Goal: Transaction & Acquisition: Download file/media

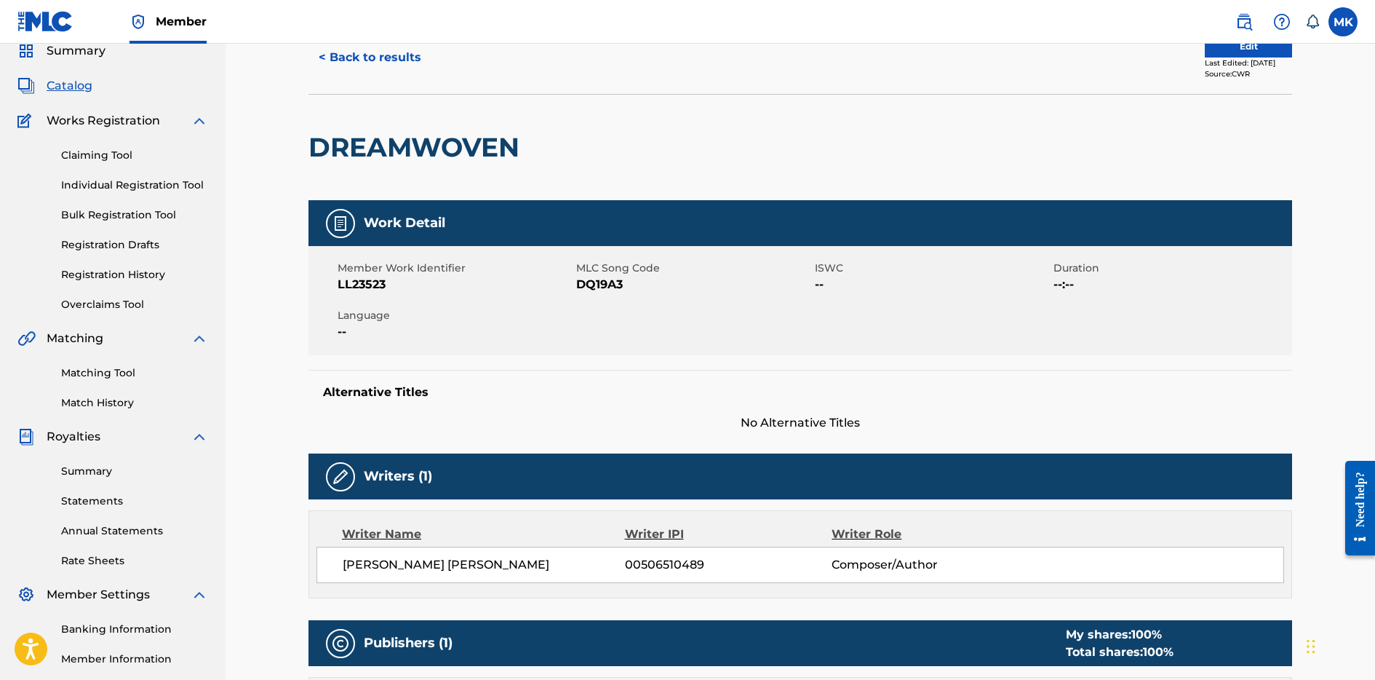
scroll to position [71, 0]
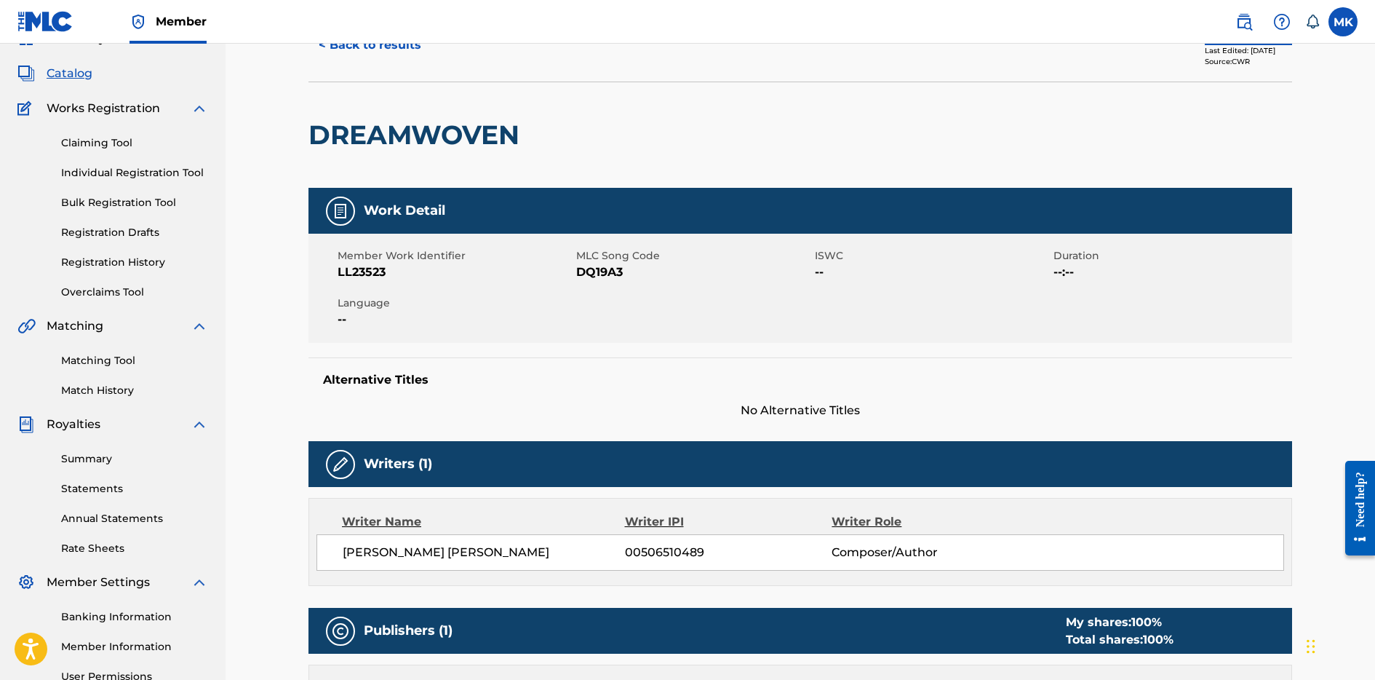
click at [81, 461] on link "Summary" at bounding box center [134, 458] width 147 height 15
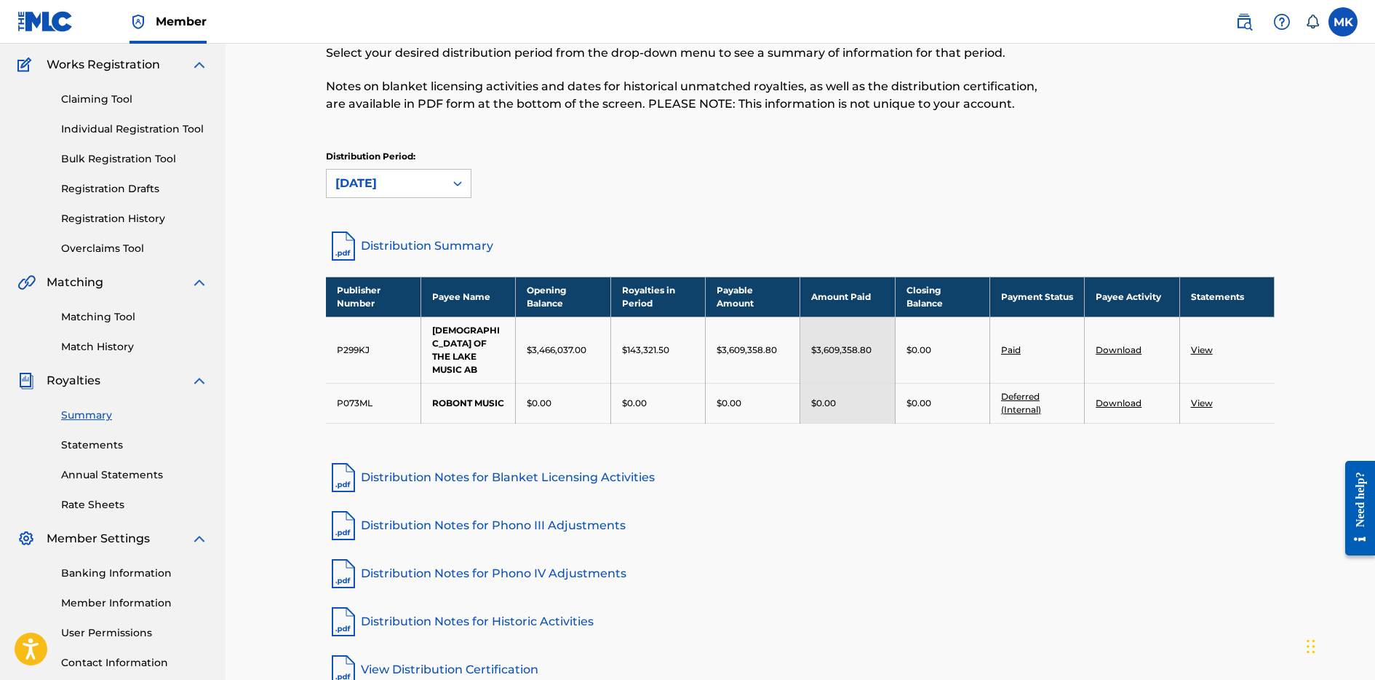
scroll to position [118, 0]
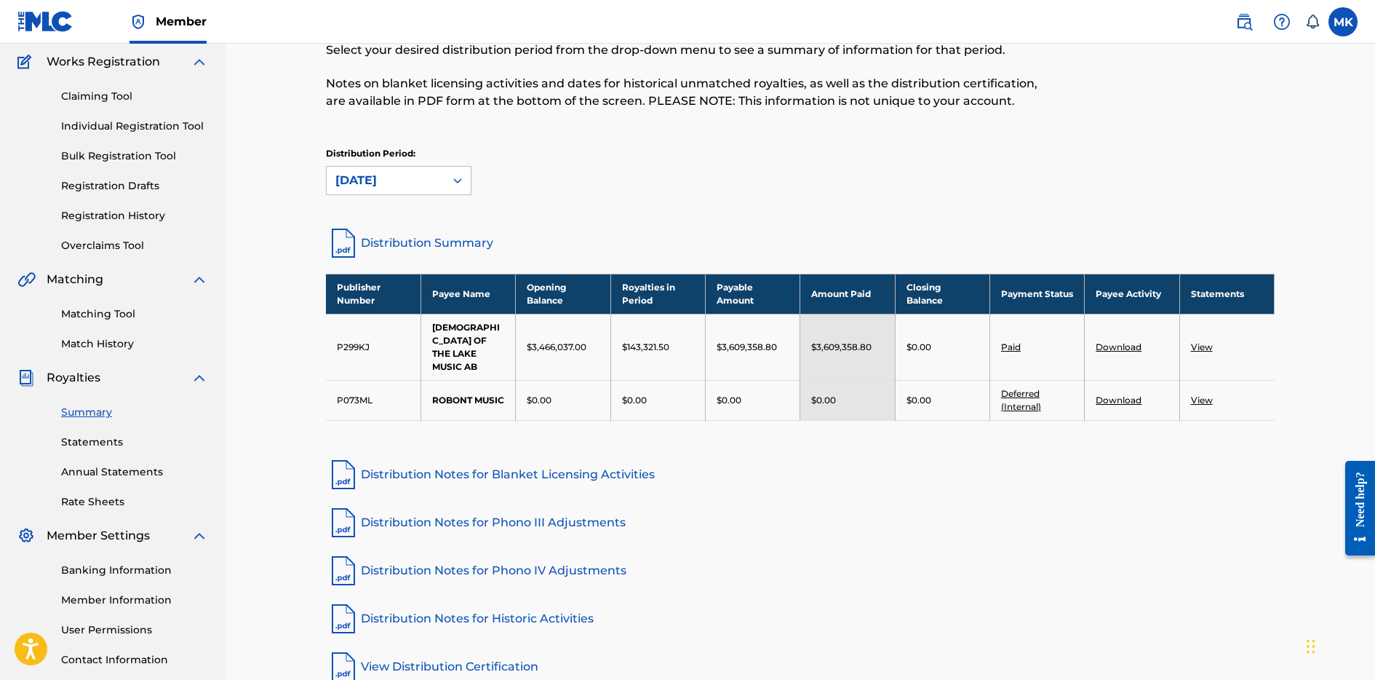
click at [92, 437] on link "Statements" at bounding box center [134, 441] width 147 height 15
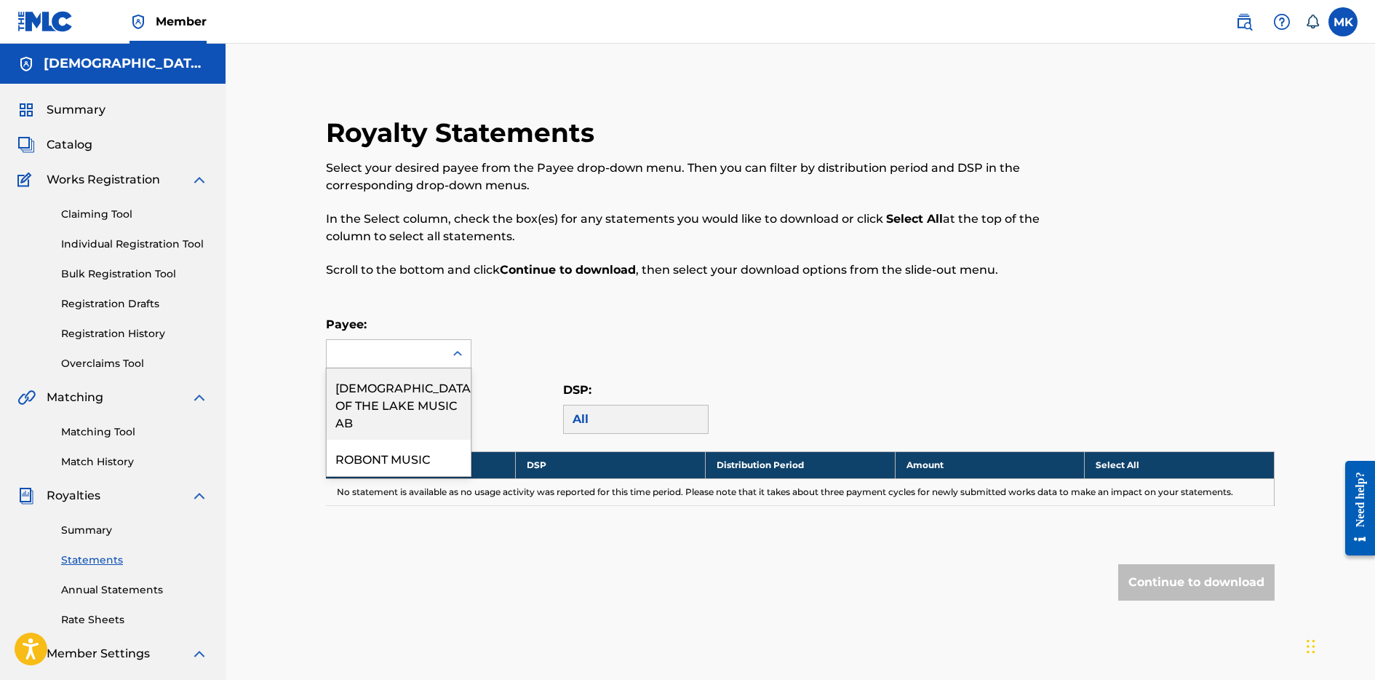
drag, startPoint x: 453, startPoint y: 362, endPoint x: 445, endPoint y: 364, distance: 7.6
click at [453, 361] on div at bounding box center [458, 353] width 26 height 26
click at [424, 383] on div "[DEMOGRAPHIC_DATA] OF THE LAKE MUSIC AB" at bounding box center [399, 403] width 144 height 71
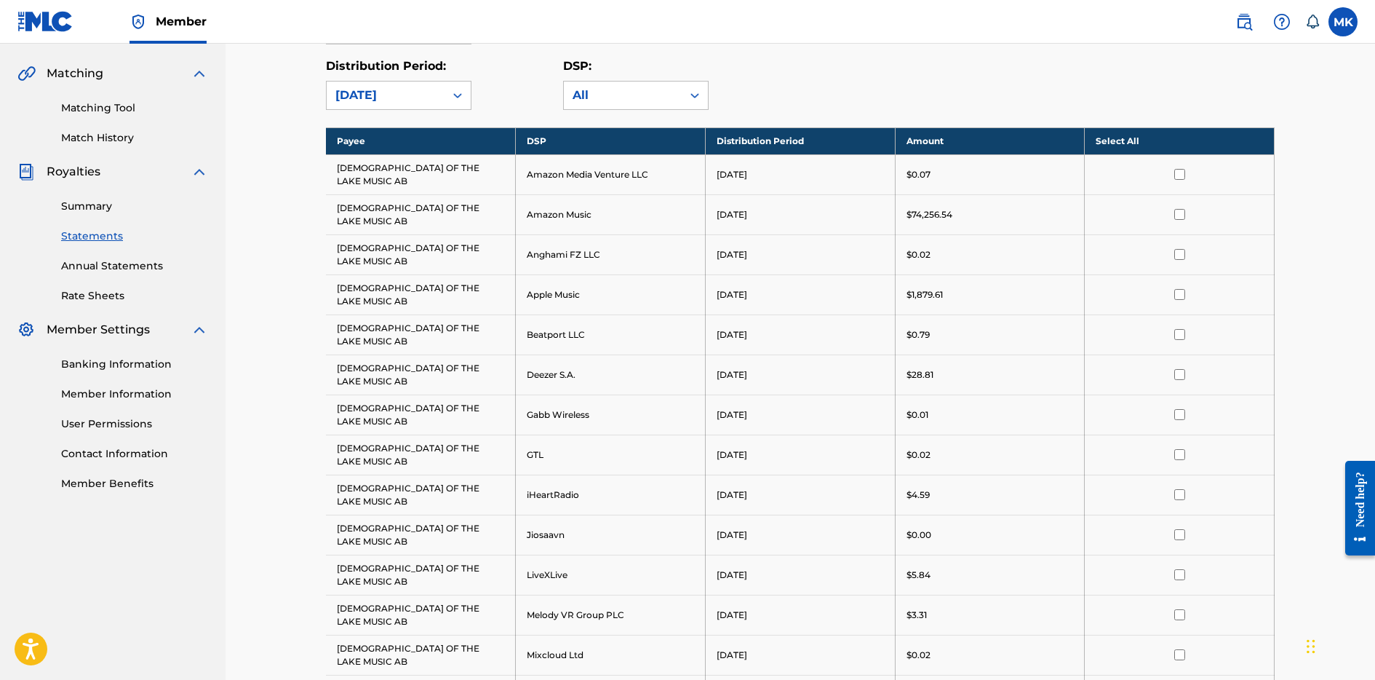
scroll to position [326, 0]
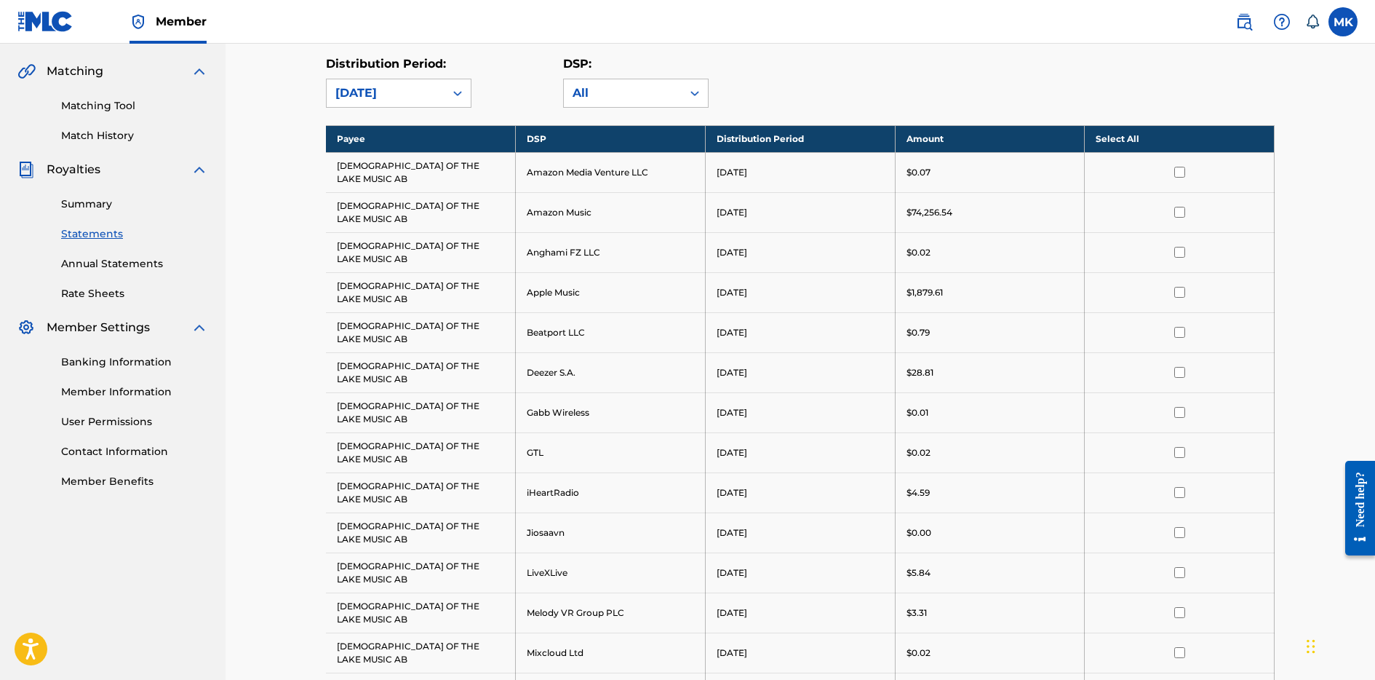
click at [86, 208] on link "Summary" at bounding box center [134, 203] width 147 height 15
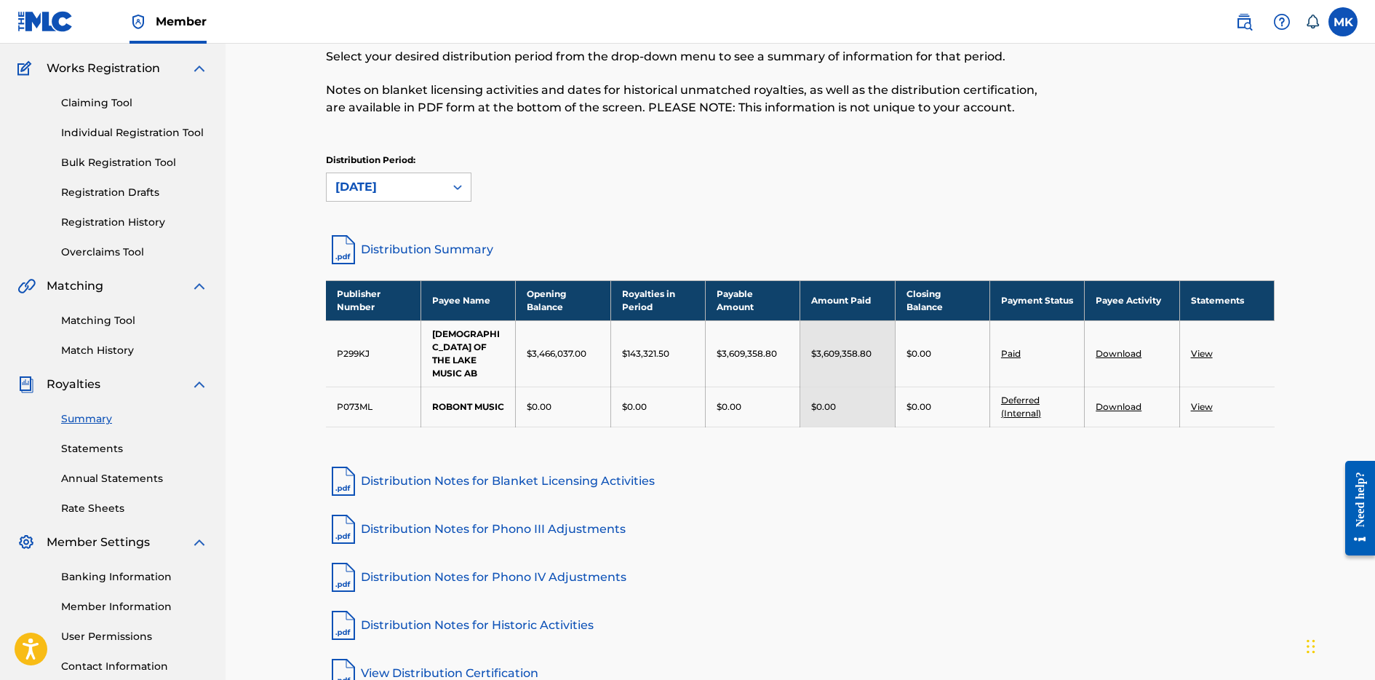
scroll to position [144, 0]
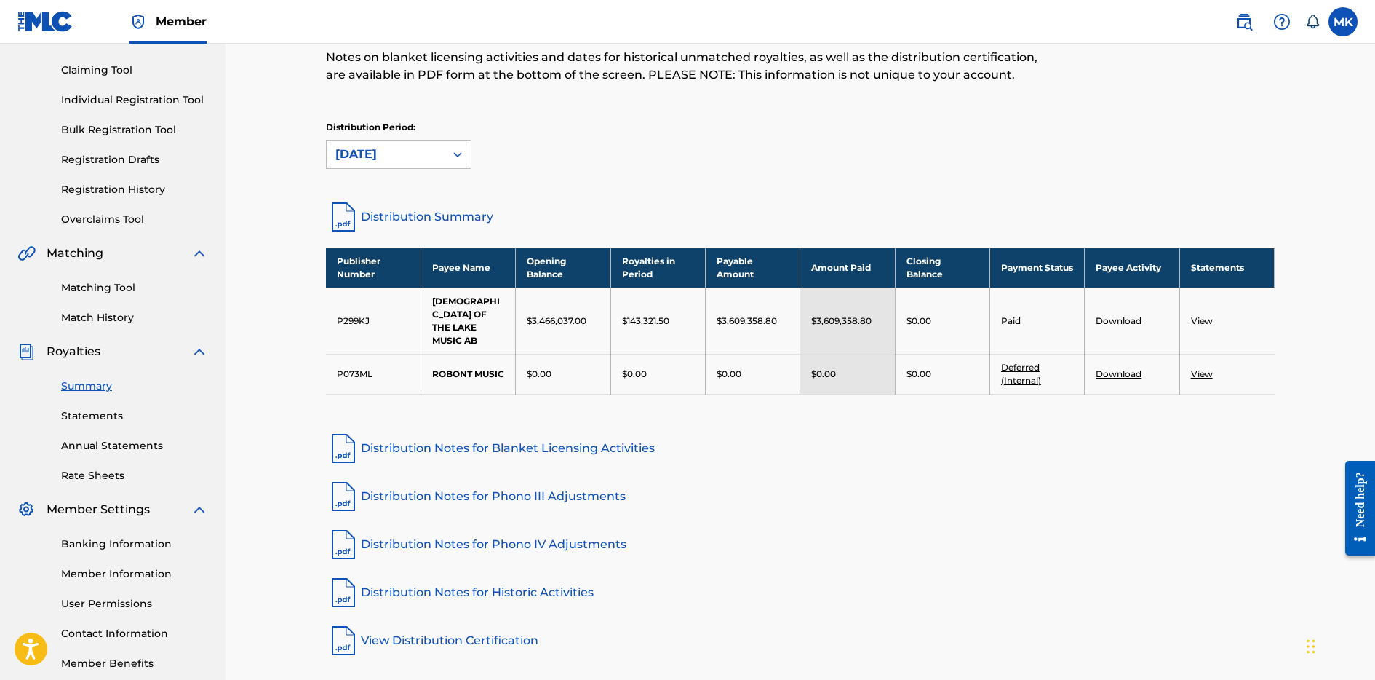
click at [452, 219] on link "Distribution Summary" at bounding box center [800, 216] width 949 height 35
click at [1126, 314] on link "Download" at bounding box center [1119, 319] width 46 height 11
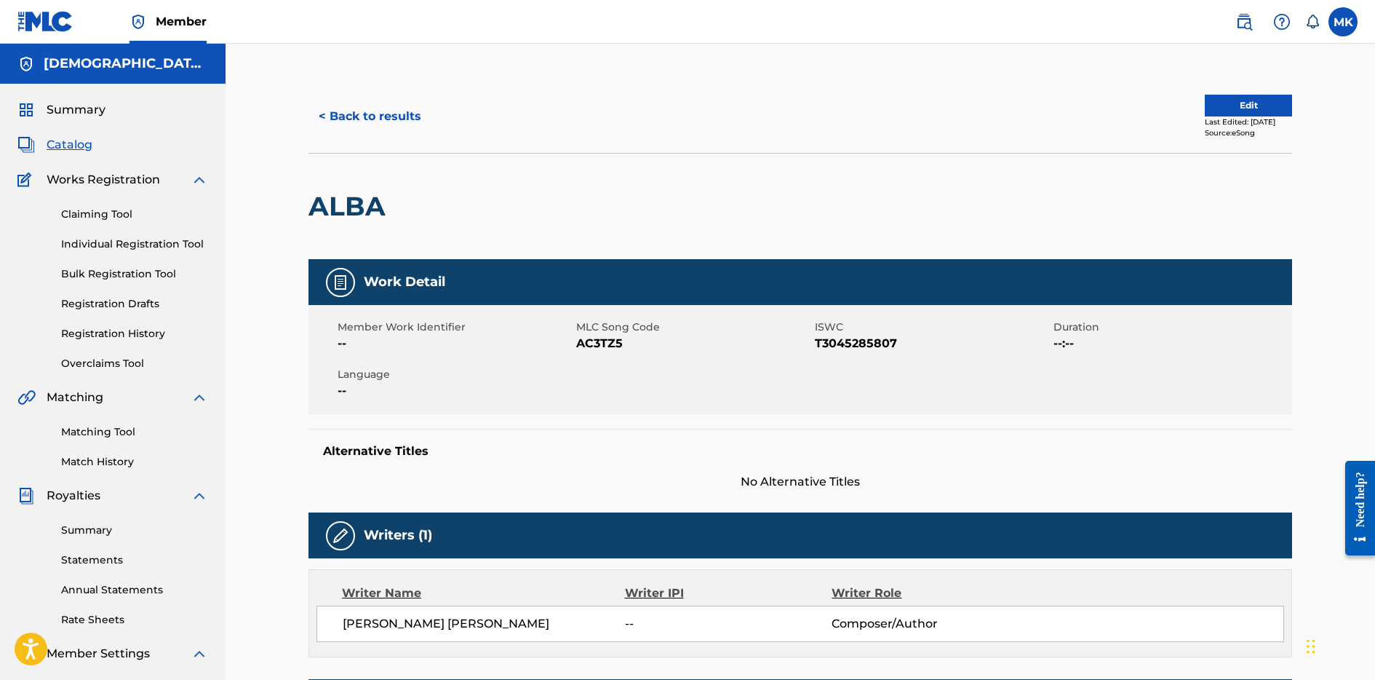
click at [351, 119] on button "< Back to results" at bounding box center [369, 116] width 123 height 36
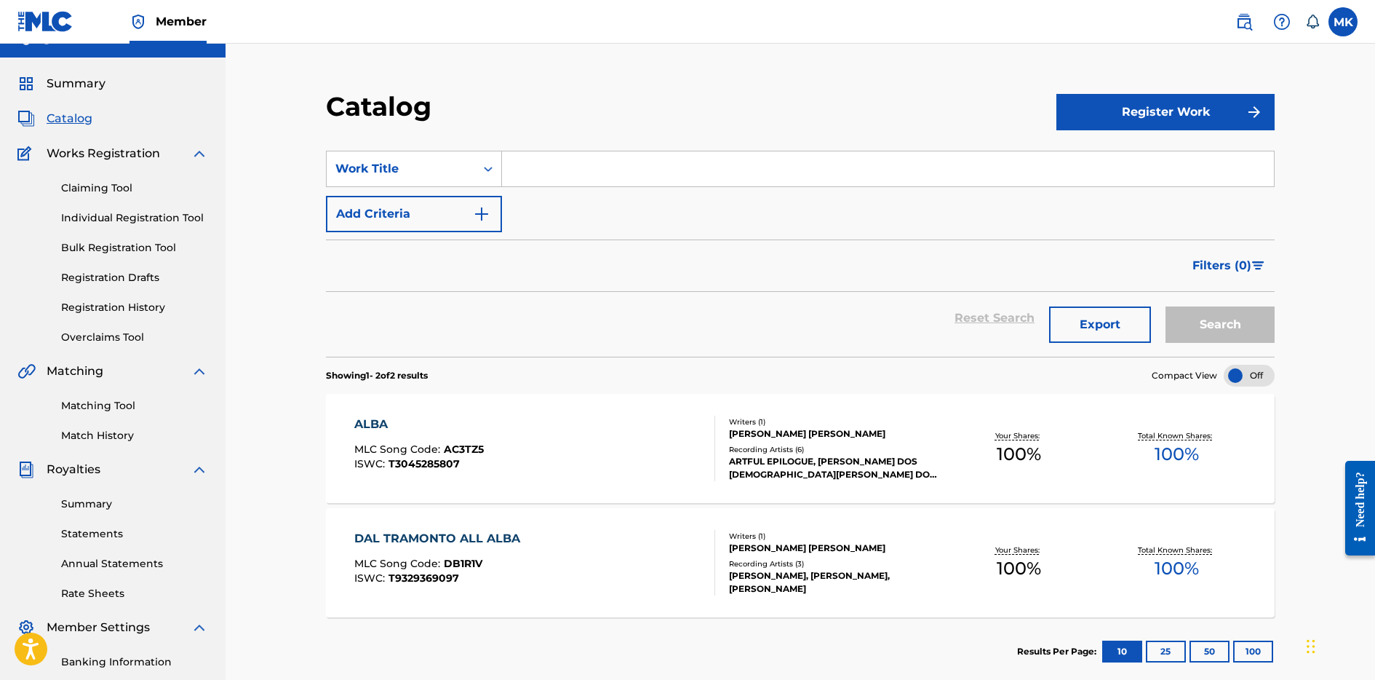
scroll to position [22, 0]
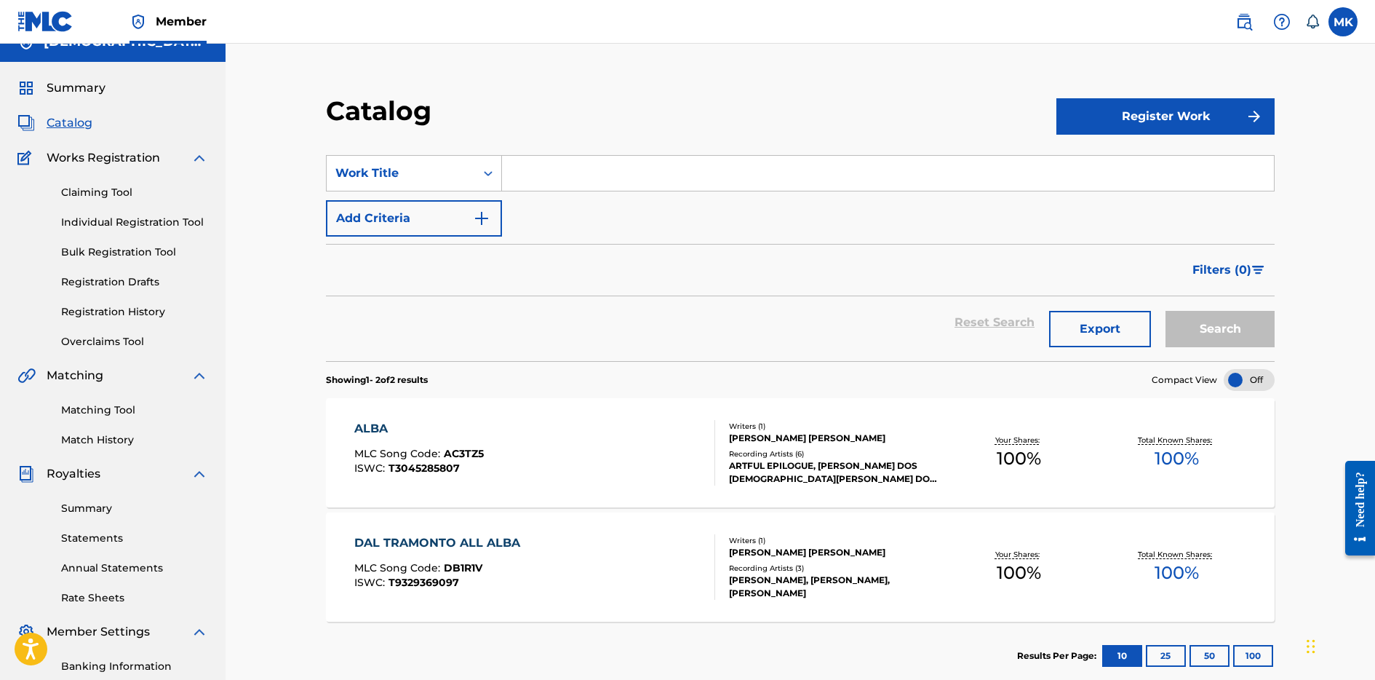
click at [96, 512] on link "Summary" at bounding box center [134, 508] width 147 height 15
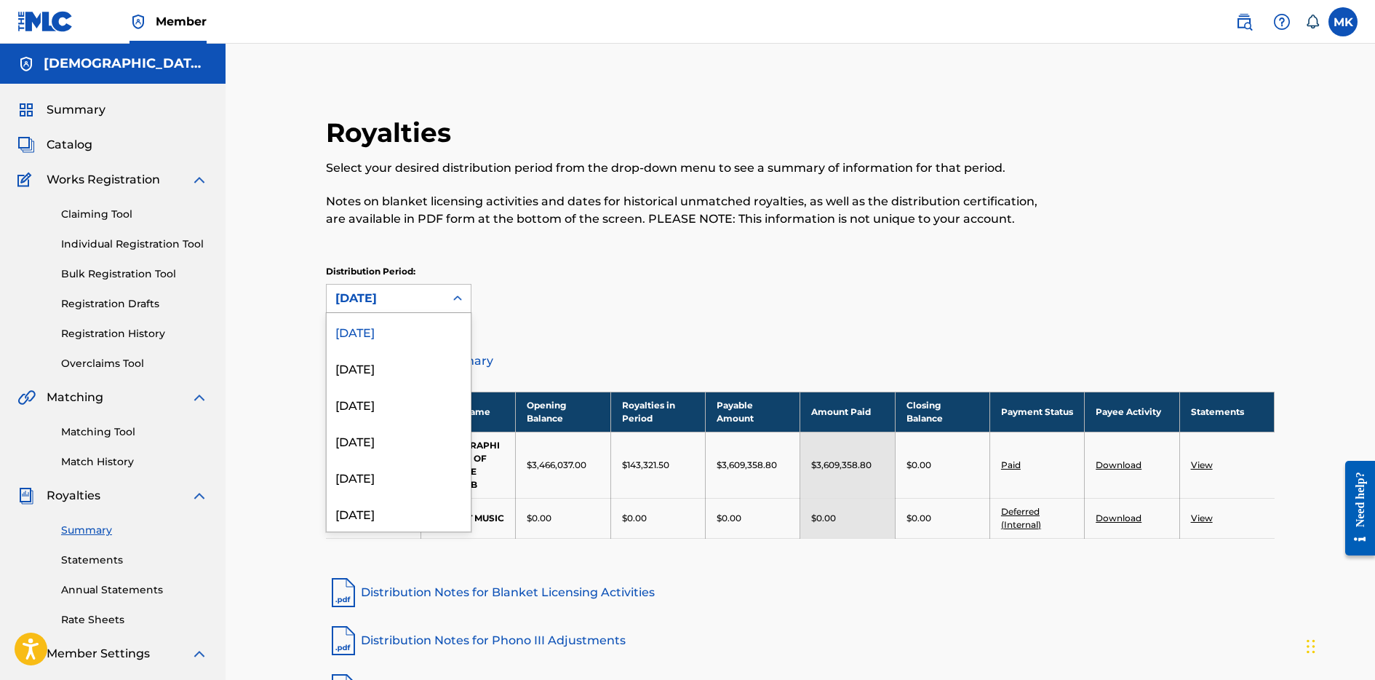
click at [456, 300] on icon at bounding box center [457, 298] width 15 height 15
click at [389, 376] on div "July 2025" at bounding box center [399, 367] width 144 height 36
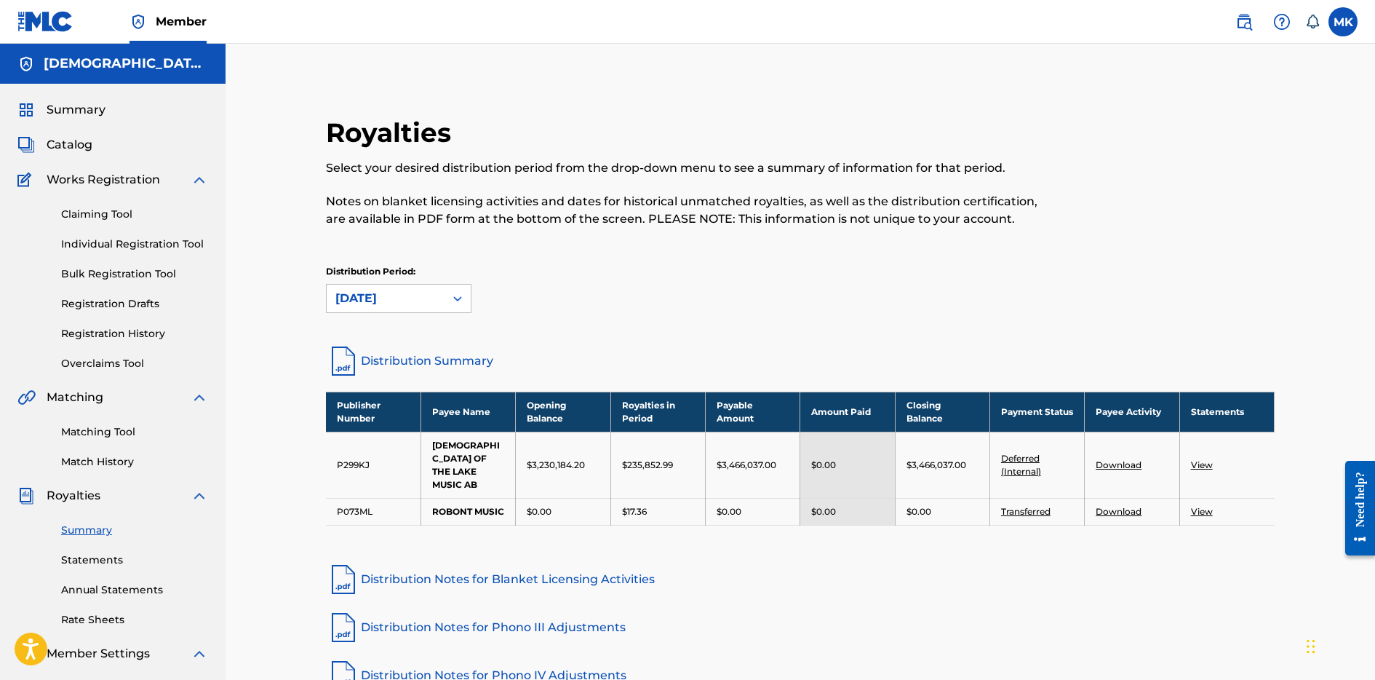
click at [1123, 460] on link "Download" at bounding box center [1119, 464] width 46 height 11
